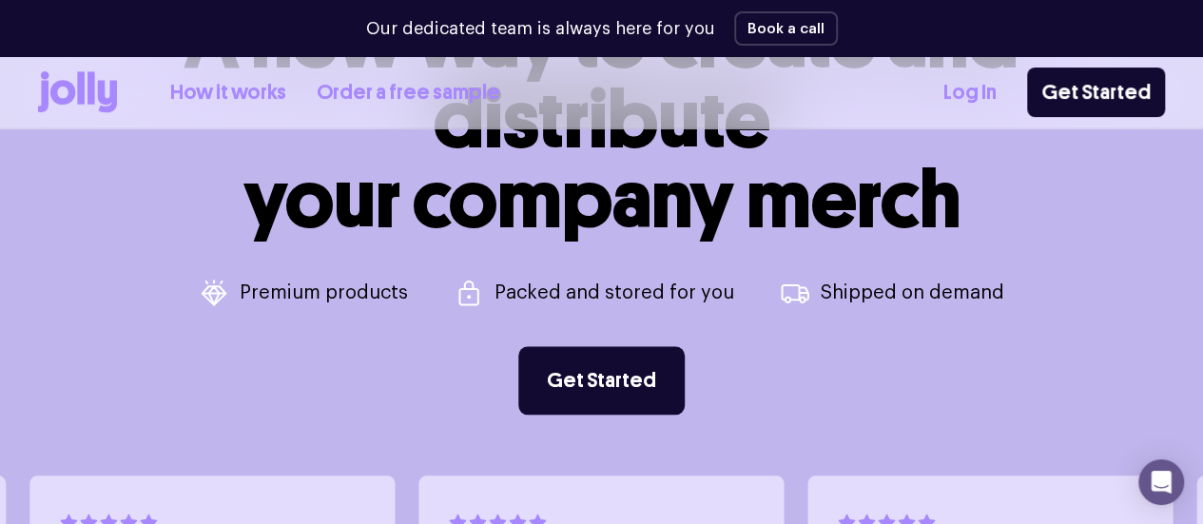
scroll to position [696, 0]
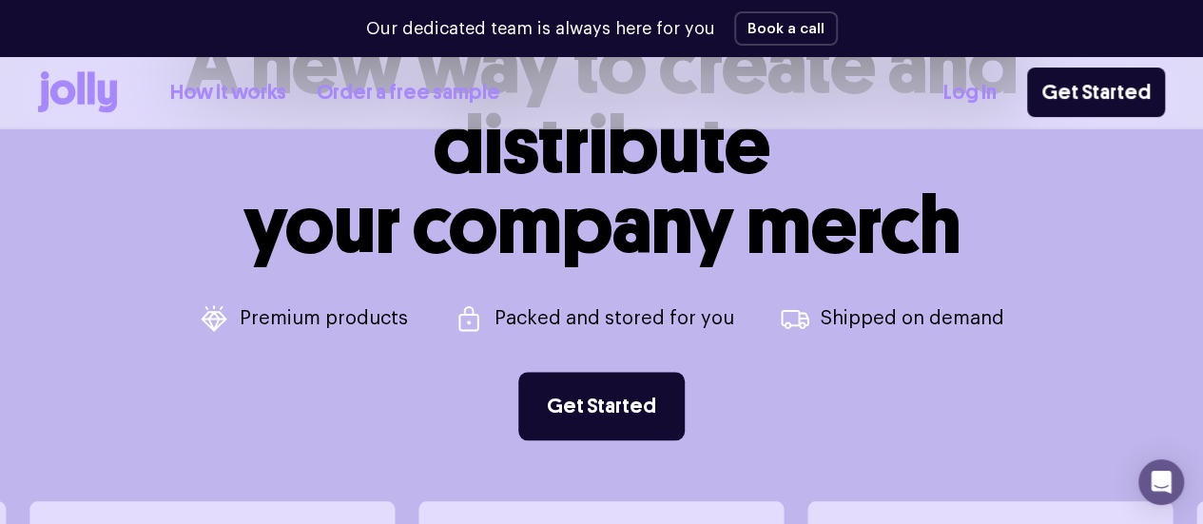
click at [280, 81] on link "How it works" at bounding box center [228, 92] width 116 height 31
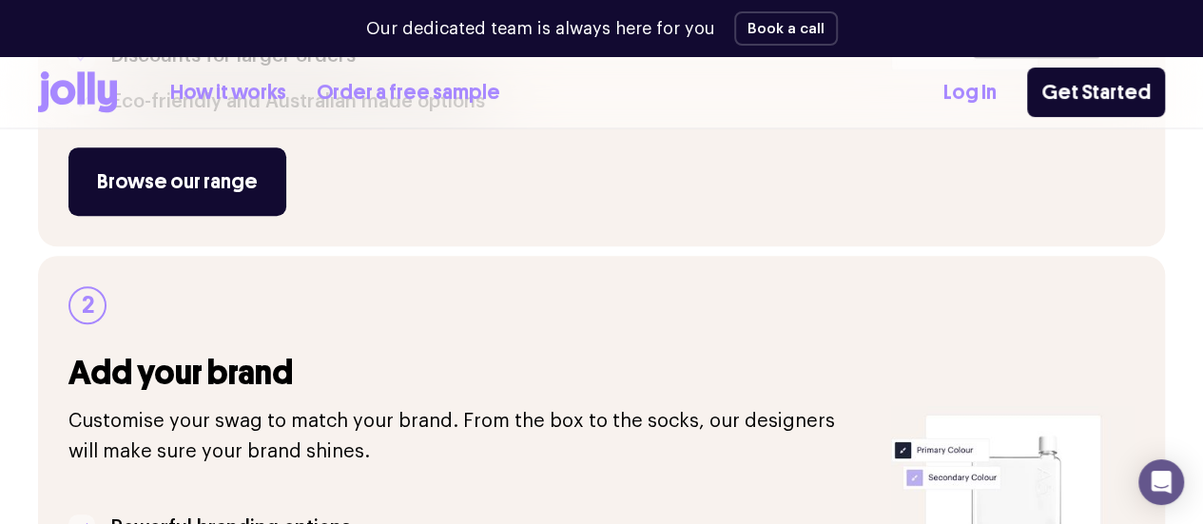
scroll to position [647, 0]
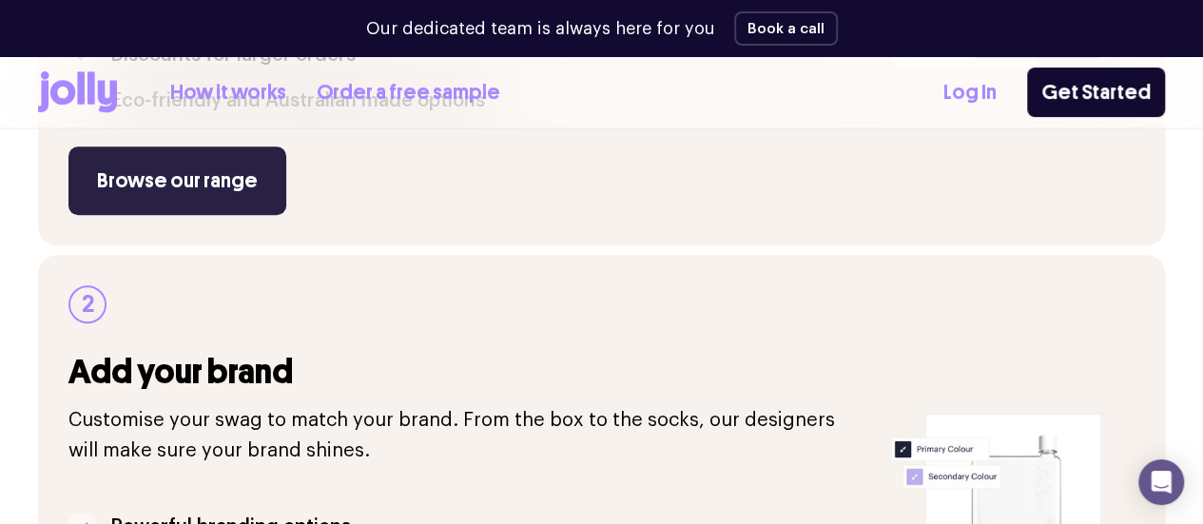
click at [254, 215] on link "Browse our range" at bounding box center [177, 181] width 218 height 68
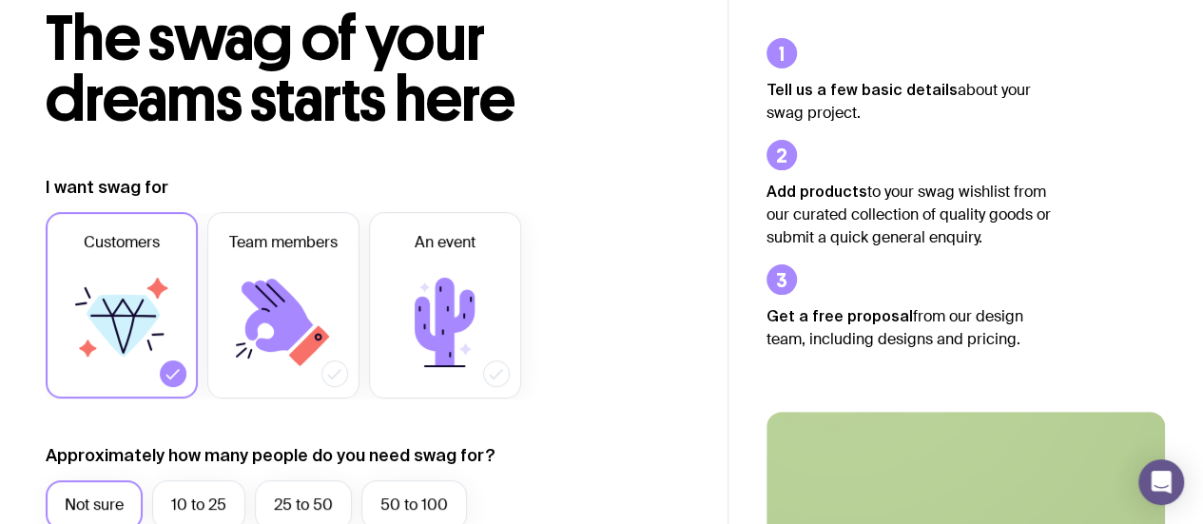
scroll to position [116, 0]
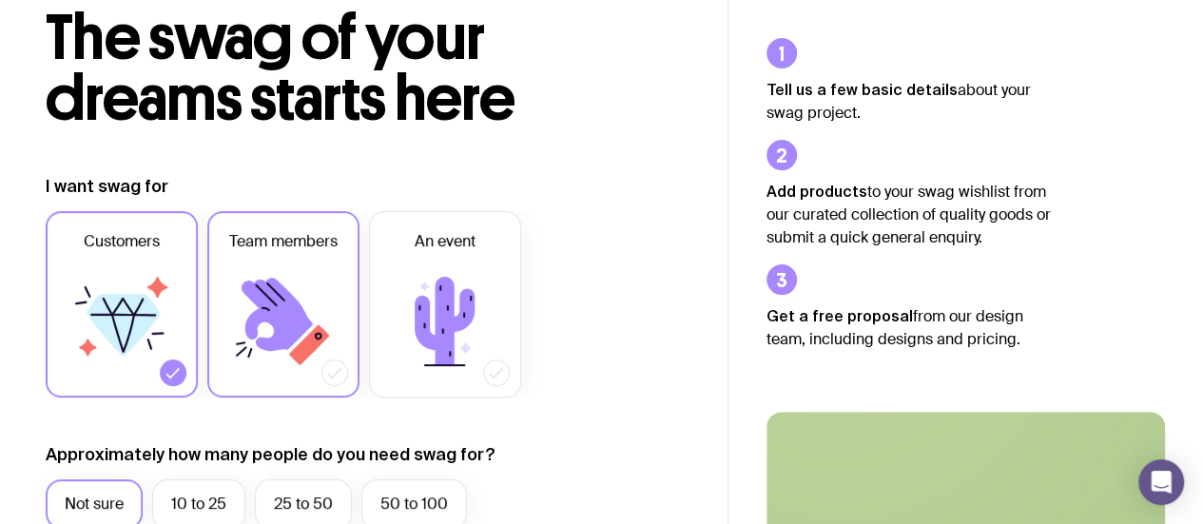
click at [284, 308] on icon at bounding box center [277, 314] width 71 height 73
click at [0, 0] on input "Team members" at bounding box center [0, 0] width 0 height 0
click at [171, 364] on icon at bounding box center [173, 372] width 19 height 19
click at [0, 0] on input "Customers" at bounding box center [0, 0] width 0 height 0
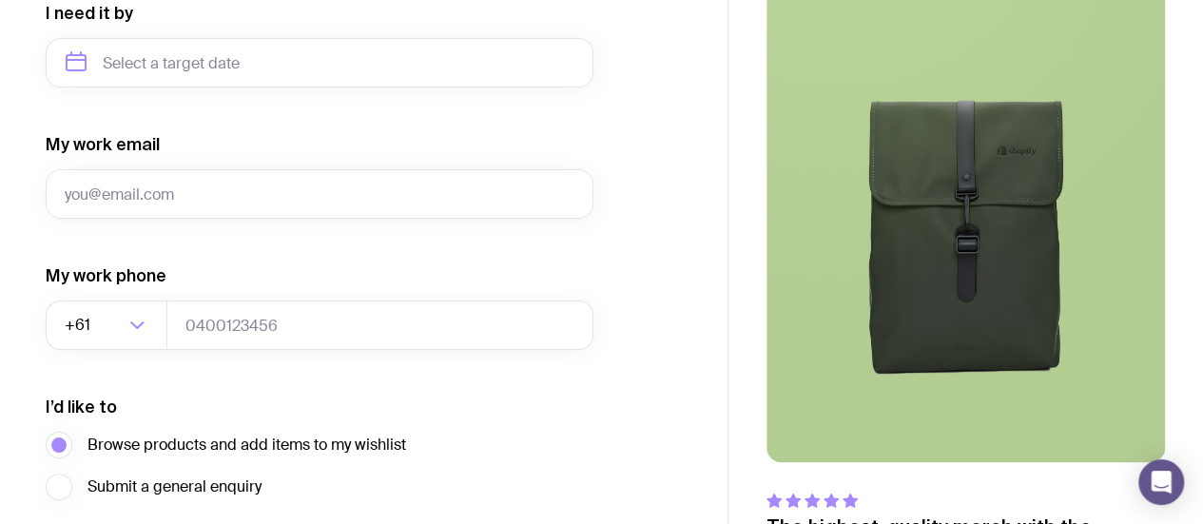
scroll to position [1092, 0]
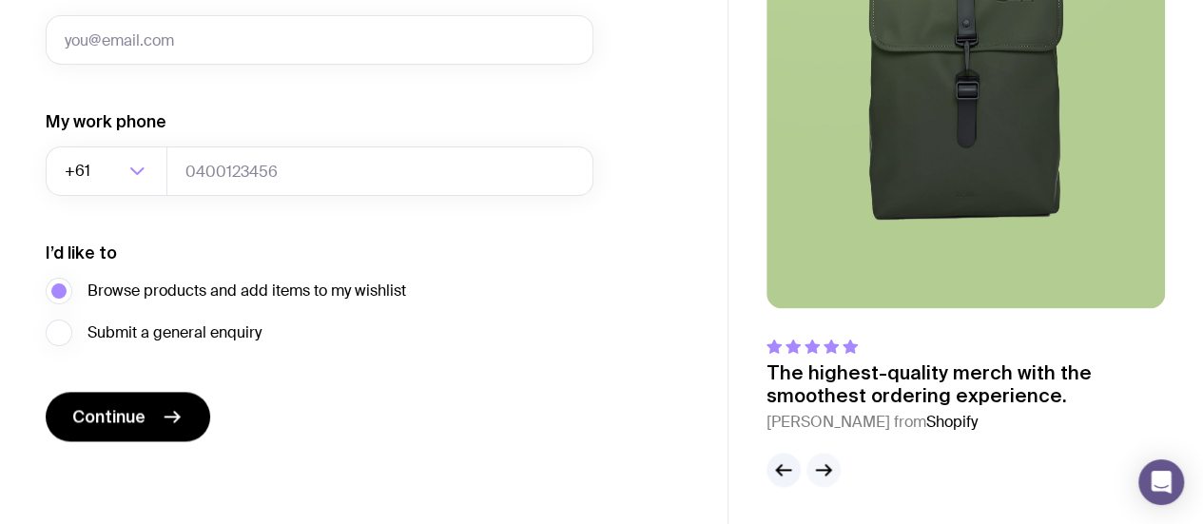
click at [832, 470] on icon "button" at bounding box center [823, 470] width 23 height 23
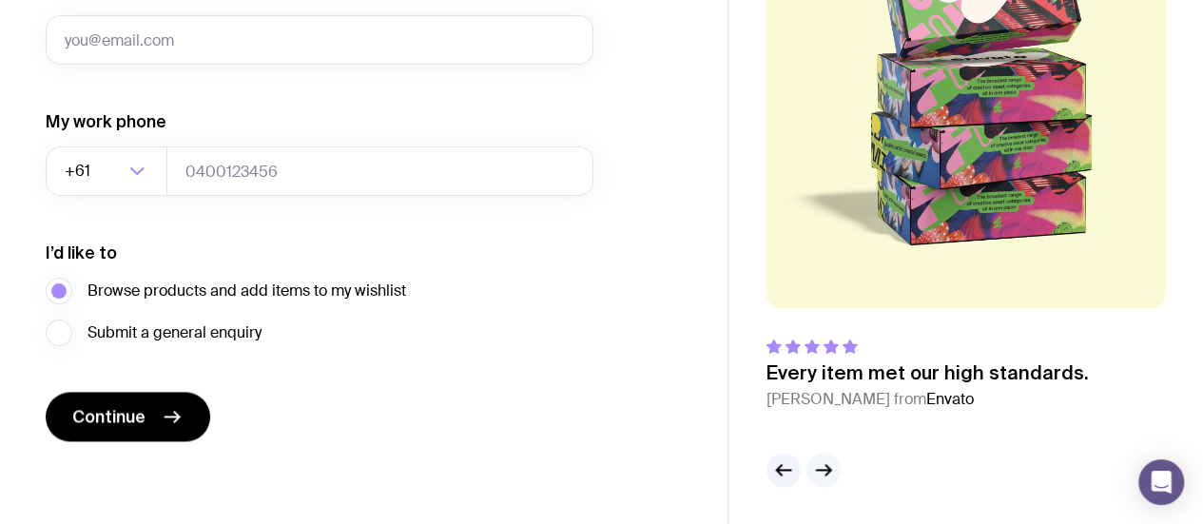
click at [832, 470] on icon "button" at bounding box center [823, 470] width 23 height 23
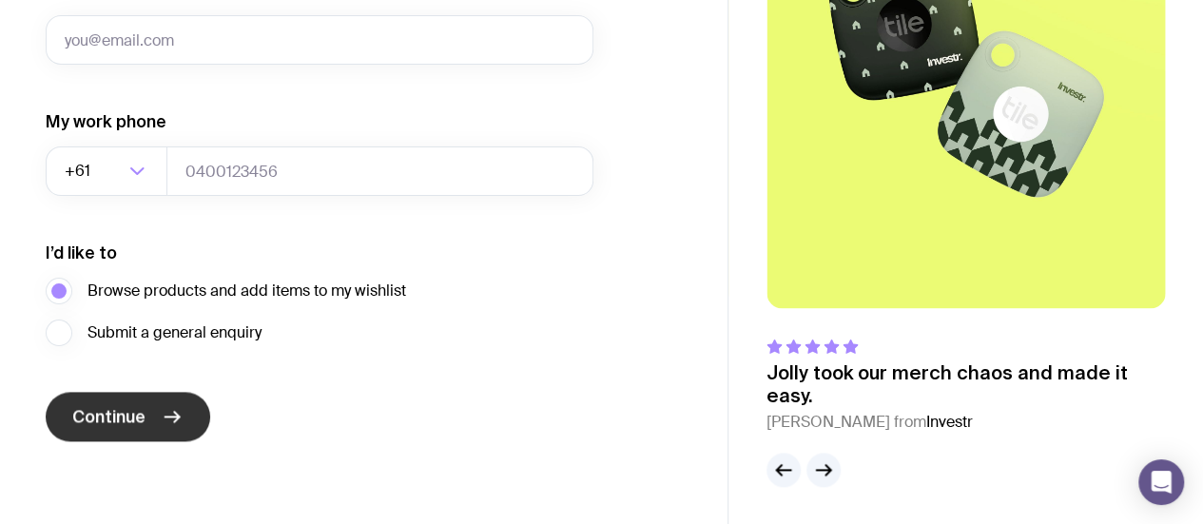
click at [162, 411] on icon "submit" at bounding box center [172, 416] width 23 height 23
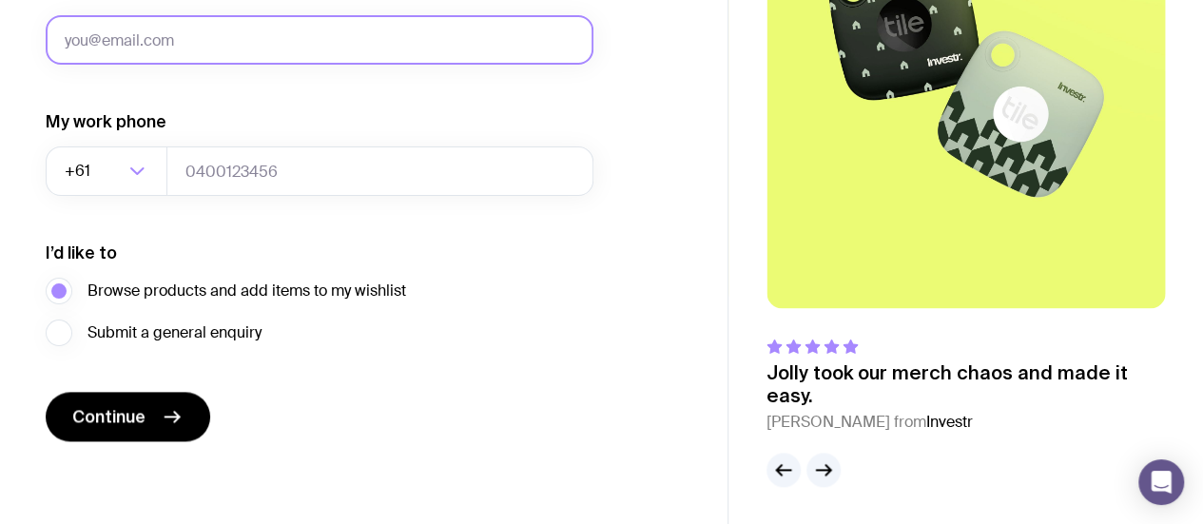
click at [234, 43] on input "My work email" at bounding box center [320, 39] width 548 height 49
click at [227, 45] on input "My work email" at bounding box center [320, 39] width 548 height 49
type input "arya.nair@achilles.com"
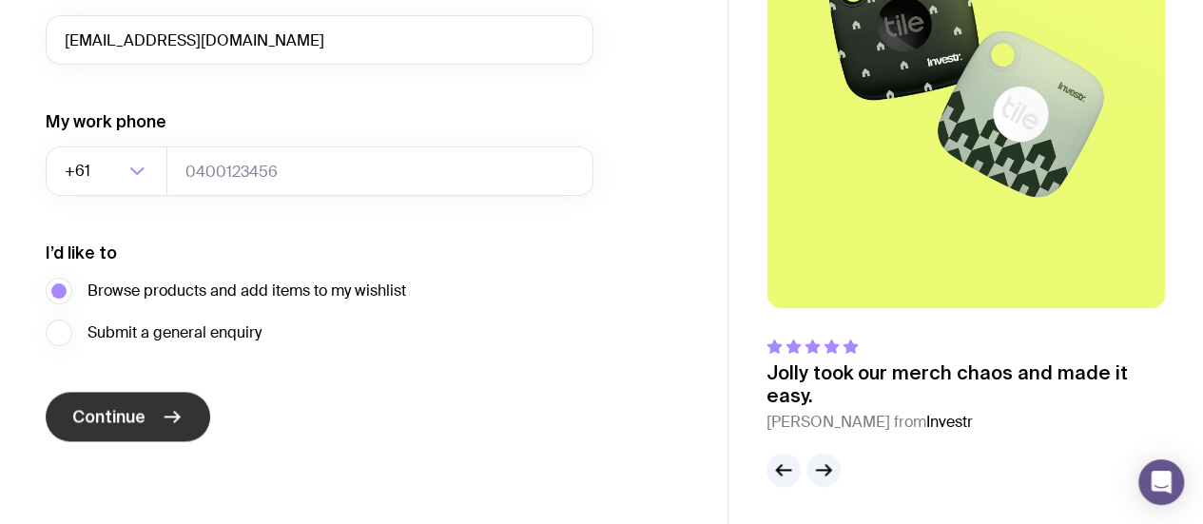
click at [154, 423] on button "Continue" at bounding box center [128, 416] width 165 height 49
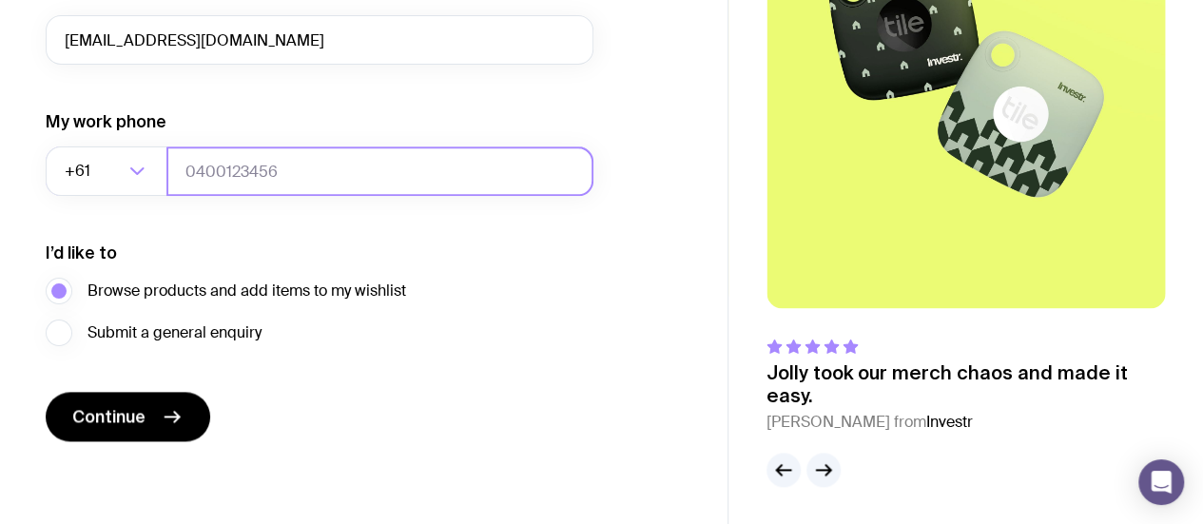
click at [306, 159] on input "tel" at bounding box center [379, 171] width 427 height 49
type input "09820240197"
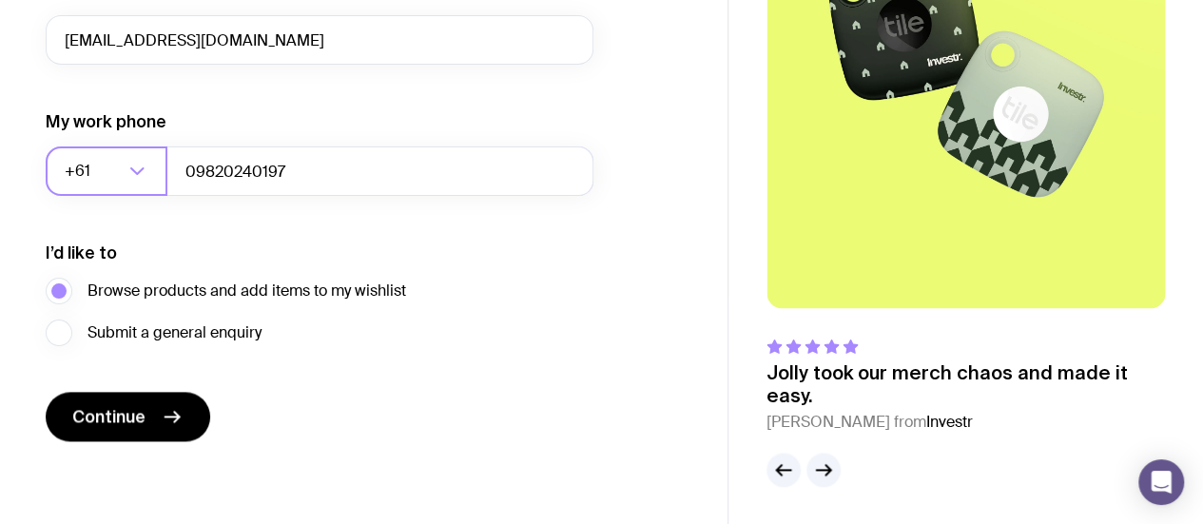
click at [150, 176] on div "Loading..." at bounding box center [147, 171] width 42 height 49
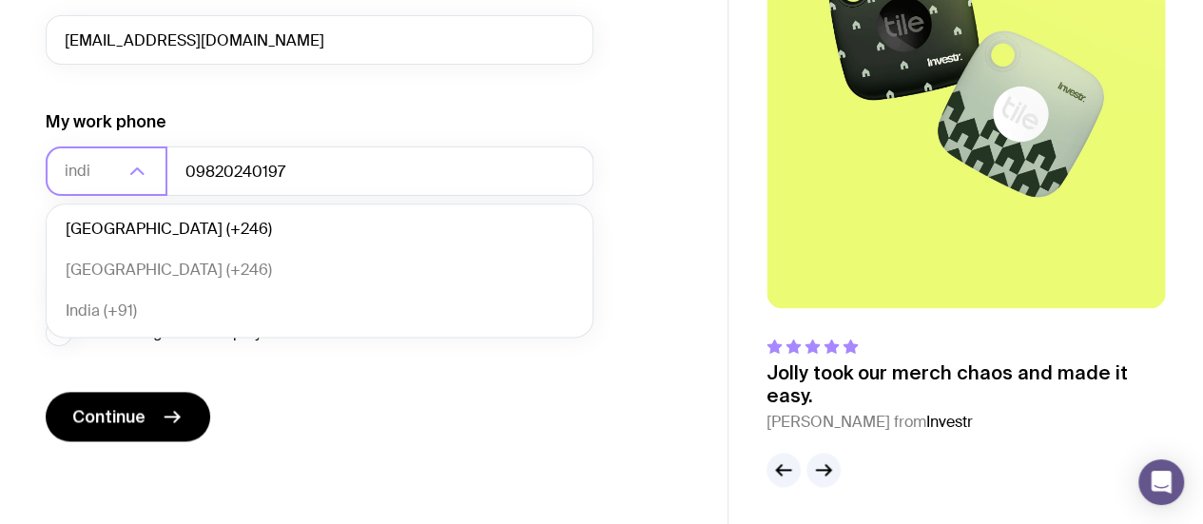
scroll to position [0, 0]
click at [130, 302] on li "India (+91)" at bounding box center [320, 311] width 546 height 41
type input "india"
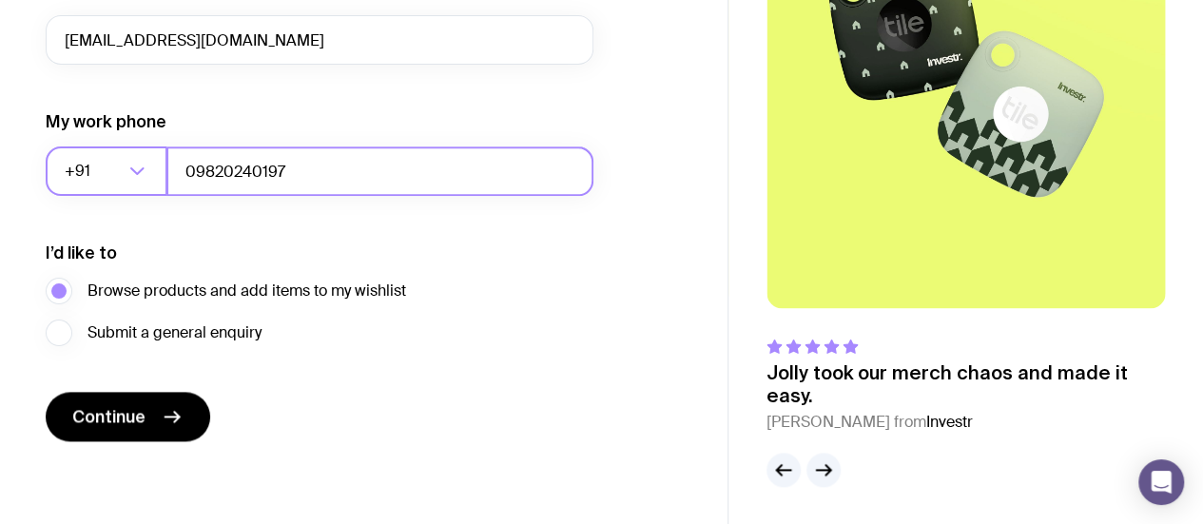
click at [195, 166] on input "09820240197" at bounding box center [379, 171] width 427 height 49
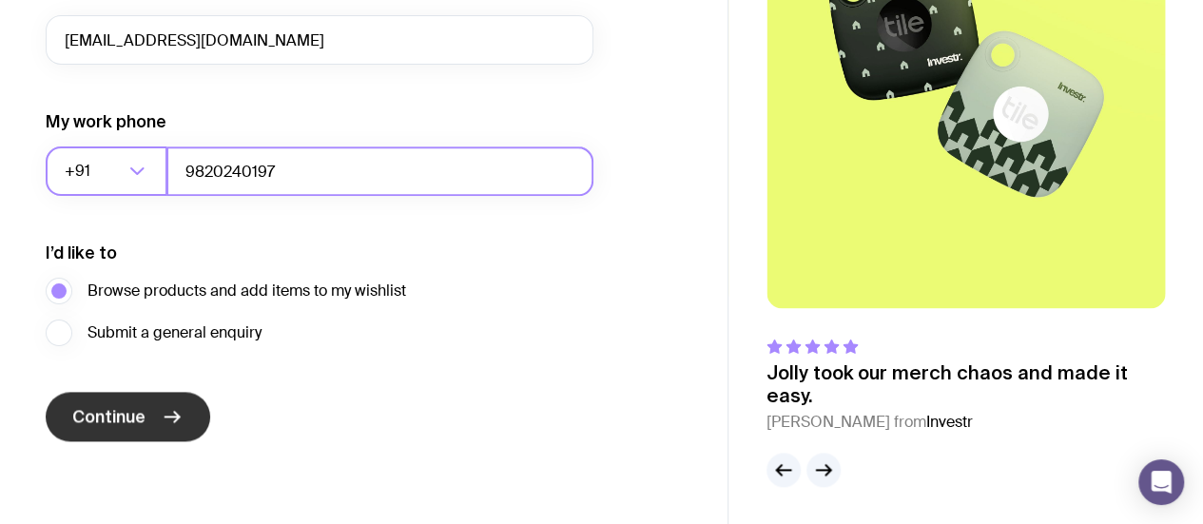
type input "9820240197"
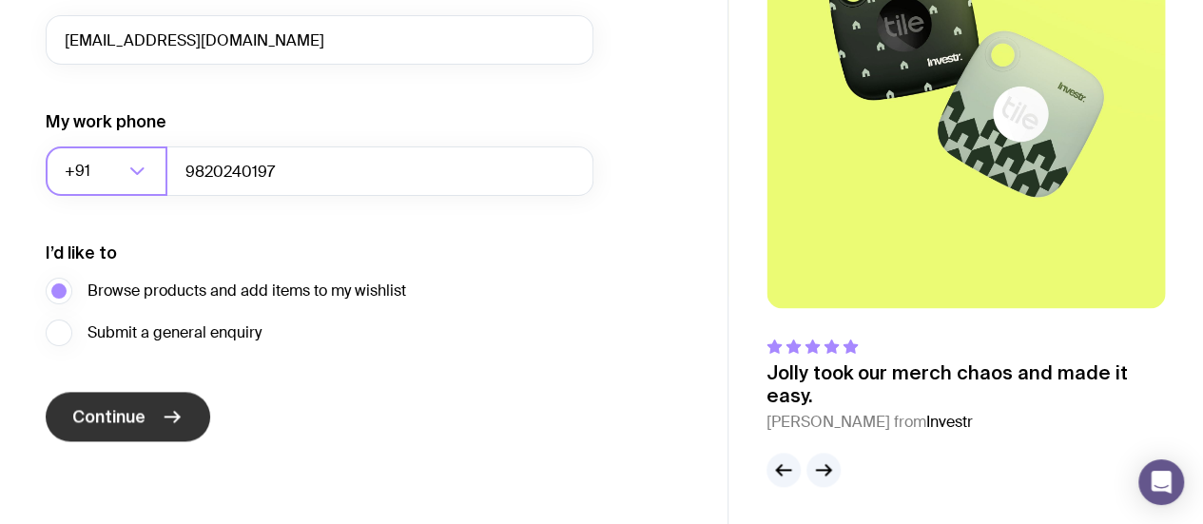
click at [147, 421] on button "Continue" at bounding box center [128, 416] width 165 height 49
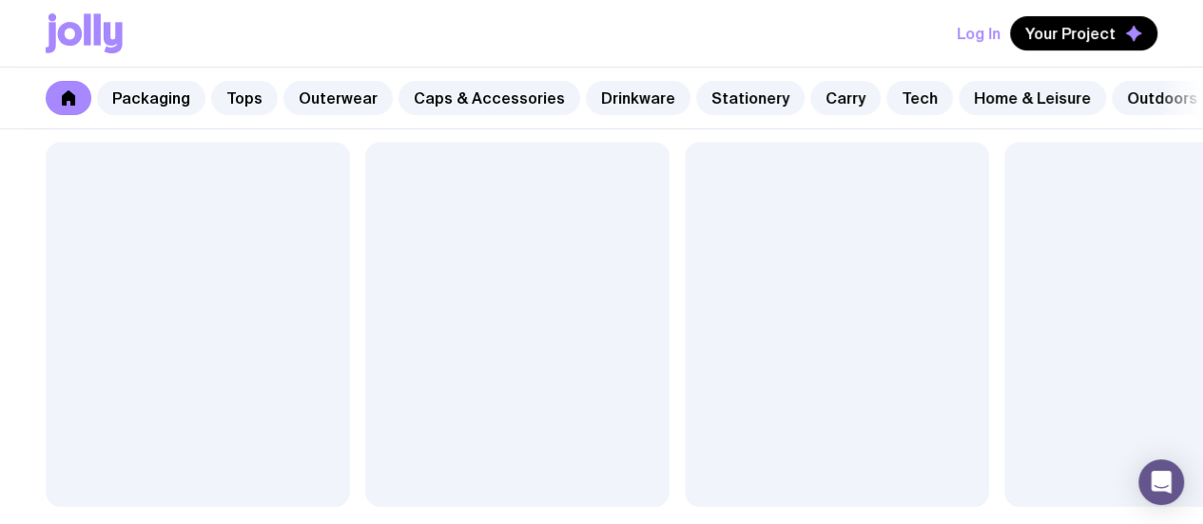
scroll to position [4204, 0]
